Goal: Find specific page/section: Find specific page/section

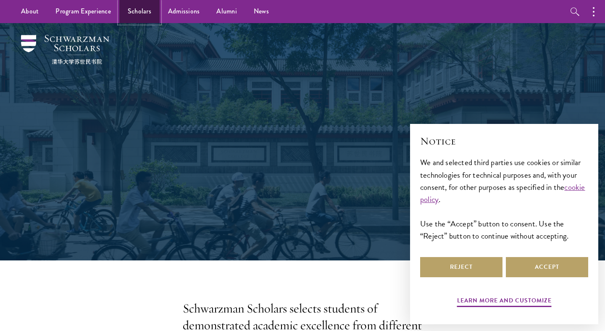
click at [141, 12] on link "Scholars" at bounding box center [139, 11] width 40 height 23
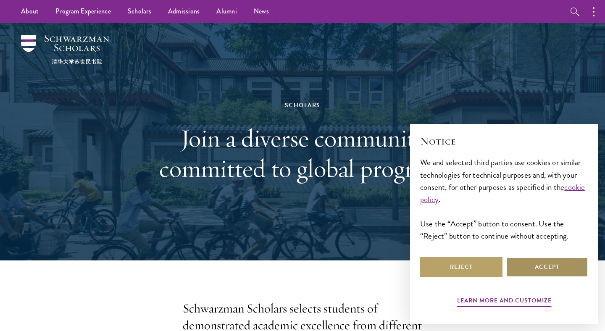
click at [531, 262] on button "Accept" at bounding box center [547, 267] width 82 height 20
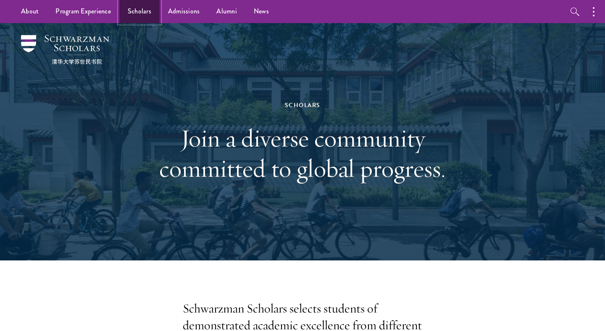
click at [123, 11] on link "Scholars" at bounding box center [139, 11] width 40 height 23
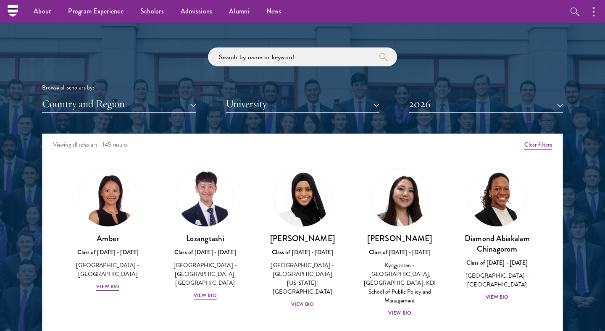
scroll to position [982, 0]
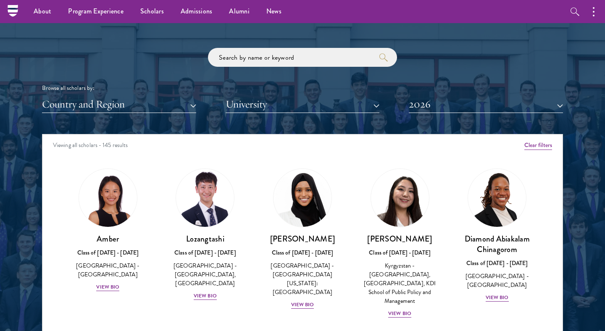
click at [433, 115] on div "Scholar Directory Congratulations and welcome to the Schwarzman Scholars Class …" at bounding box center [302, 172] width 521 height 427
click at [430, 109] on button "2026" at bounding box center [486, 104] width 154 height 17
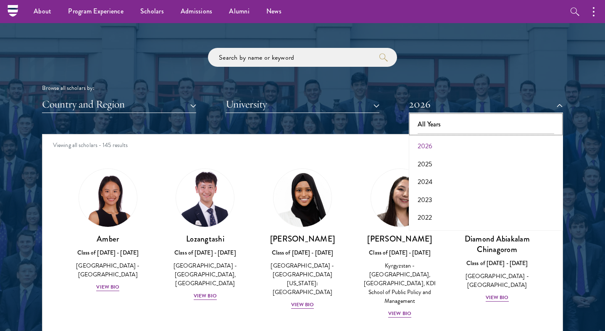
click at [427, 123] on button "All Years" at bounding box center [485, 125] width 149 height 18
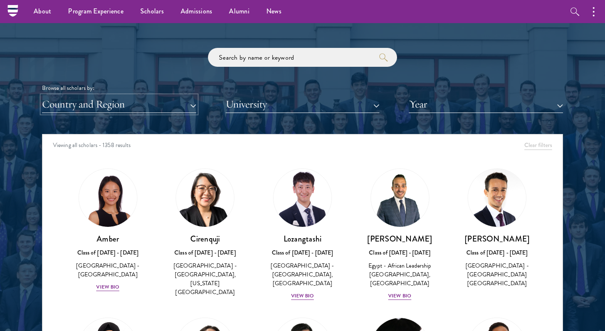
click at [160, 105] on button "Country and Region" at bounding box center [119, 104] width 154 height 17
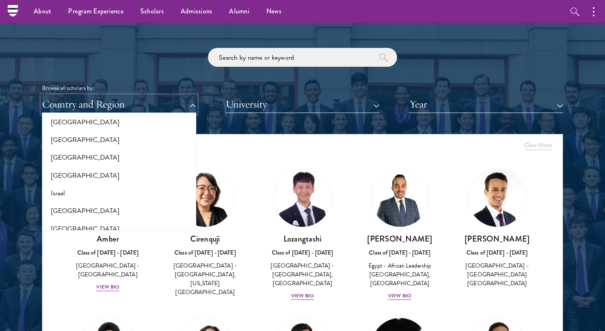
scroll to position [644, 0]
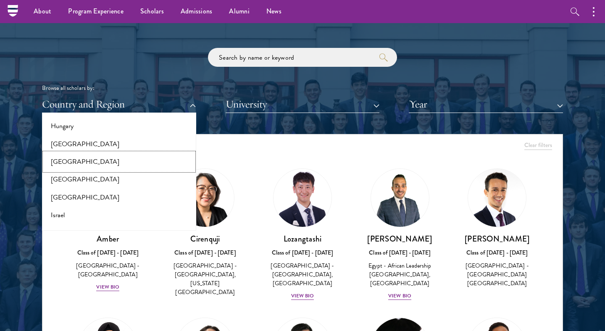
click at [114, 161] on button "[GEOGRAPHIC_DATA]" at bounding box center [119, 162] width 149 height 18
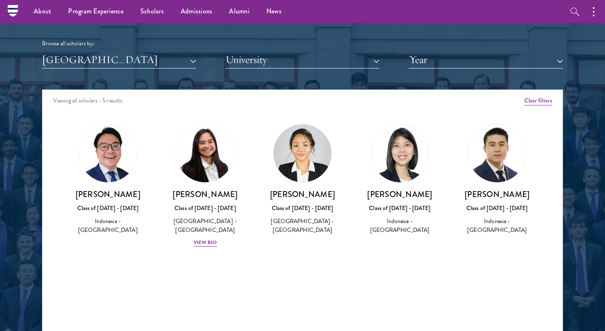
scroll to position [1026, 0]
